Goal: Entertainment & Leisure: Consume media (video, audio)

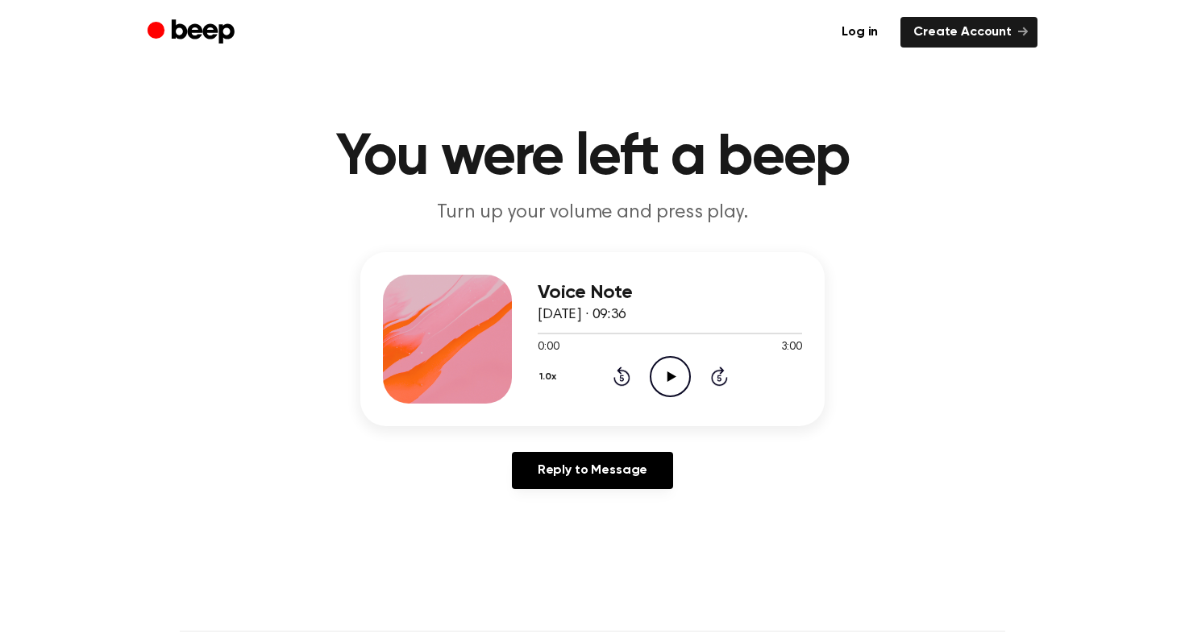
click at [667, 374] on icon at bounding box center [671, 377] width 9 height 10
click at [712, 379] on icon at bounding box center [719, 376] width 17 height 19
click at [716, 376] on icon "Skip 5 seconds" at bounding box center [719, 376] width 18 height 21
click at [722, 380] on icon "Skip 5 seconds" at bounding box center [719, 376] width 18 height 21
click at [627, 376] on icon at bounding box center [621, 376] width 17 height 19
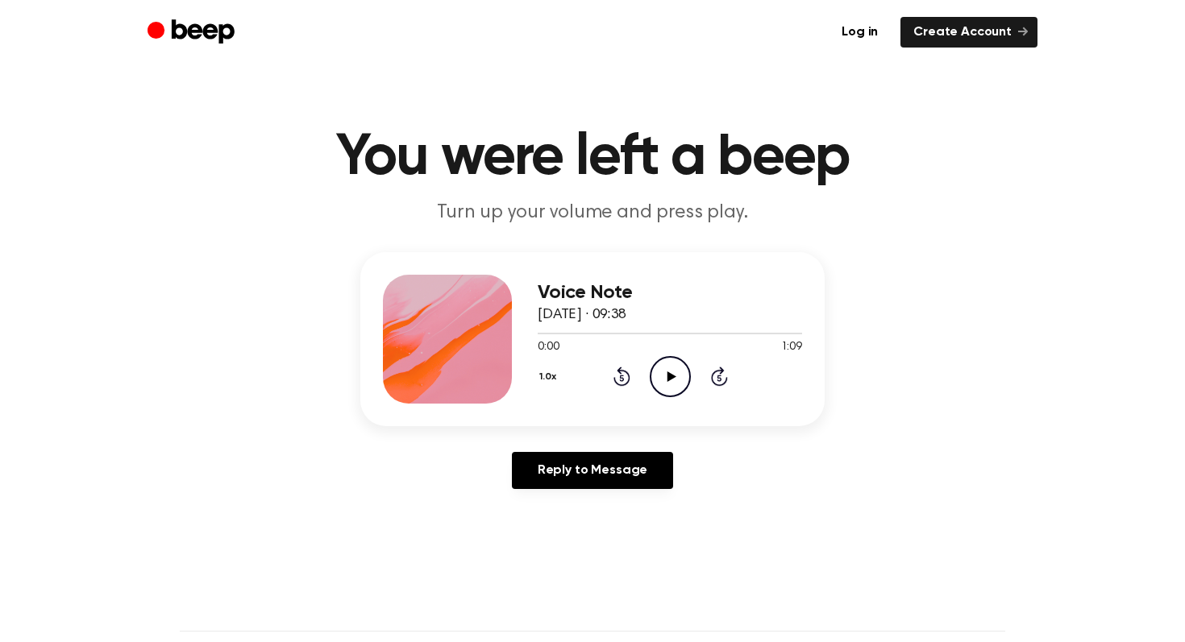
click at [661, 361] on icon "Play Audio" at bounding box center [670, 376] width 41 height 41
click at [664, 361] on icon "Pause Audio" at bounding box center [670, 375] width 41 height 41
